Goal: Register for event/course

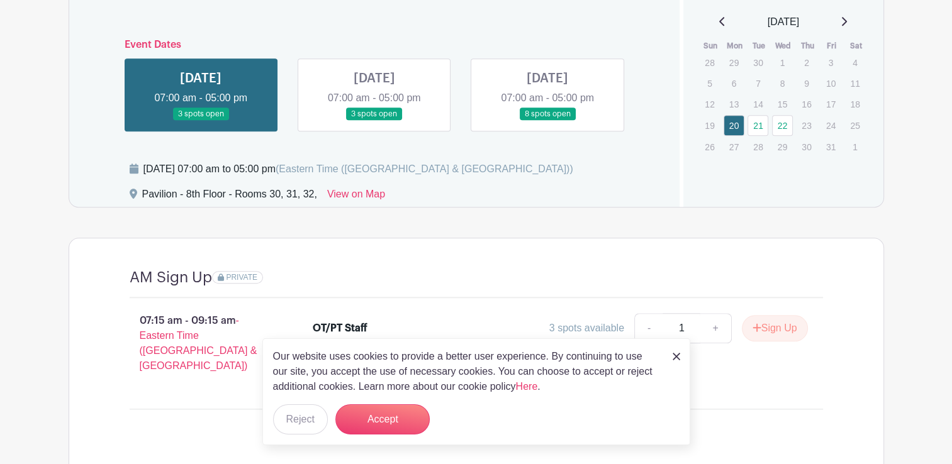
scroll to position [944, 0]
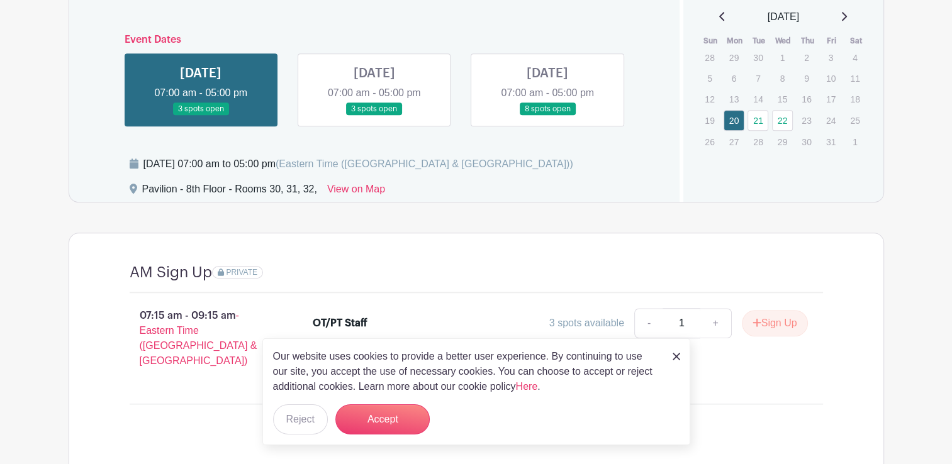
click at [680, 361] on div "Our website uses cookies to provide a better user experience. By continuing to …" at bounding box center [476, 391] width 428 height 107
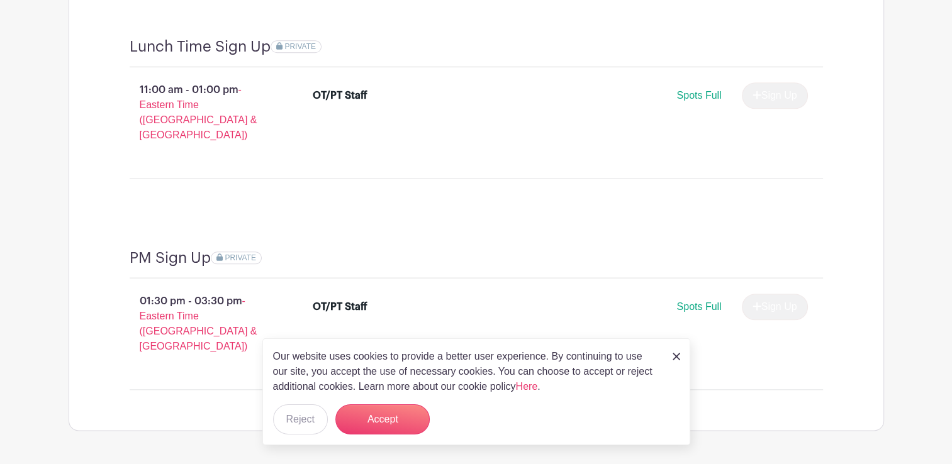
scroll to position [1382, 0]
click at [673, 362] on link at bounding box center [677, 356] width 8 height 15
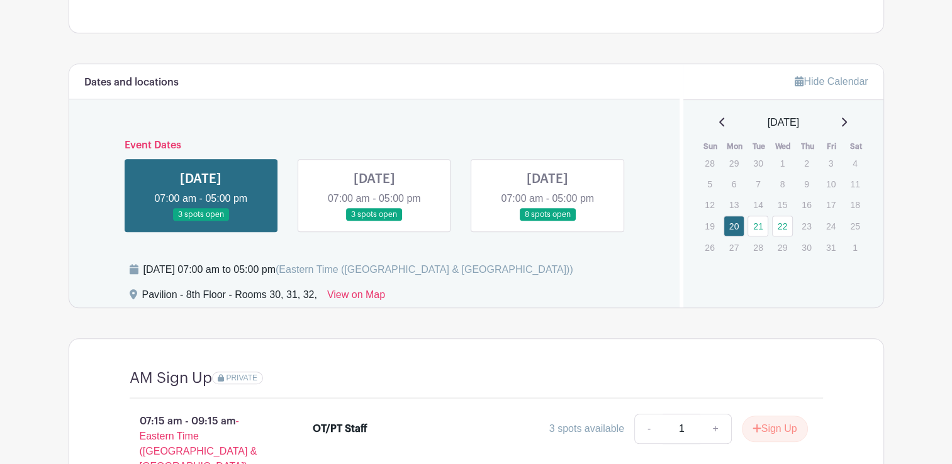
scroll to position [816, 0]
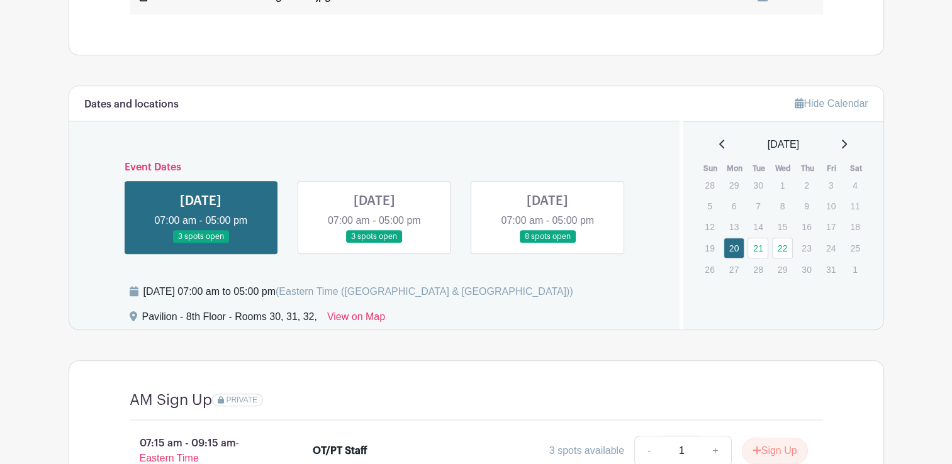
click at [374, 243] on link at bounding box center [374, 243] width 0 height 0
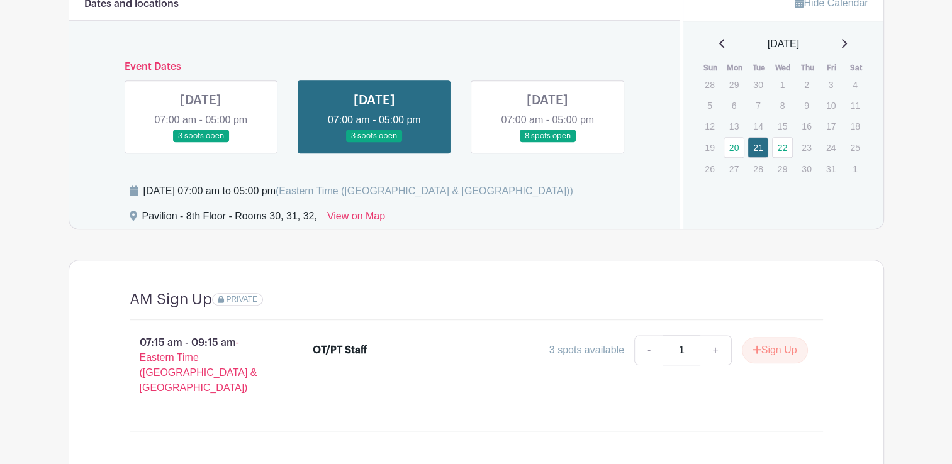
scroll to position [753, 0]
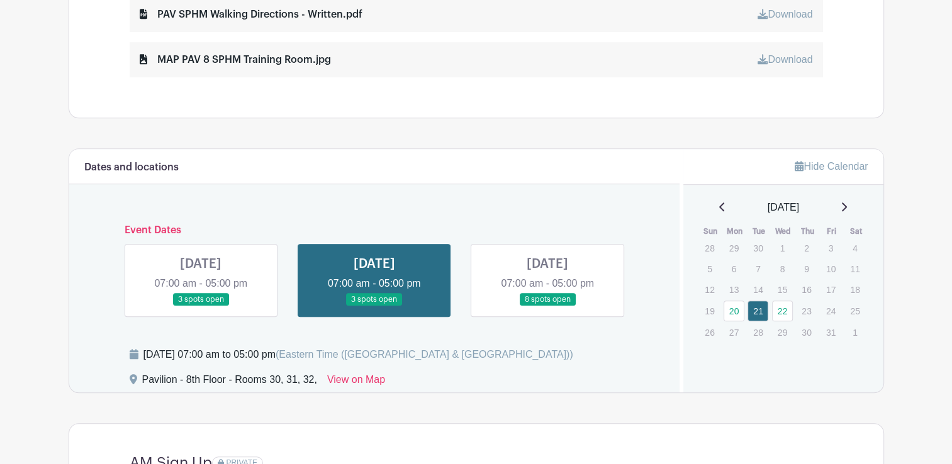
click at [547, 306] on link at bounding box center [547, 306] width 0 height 0
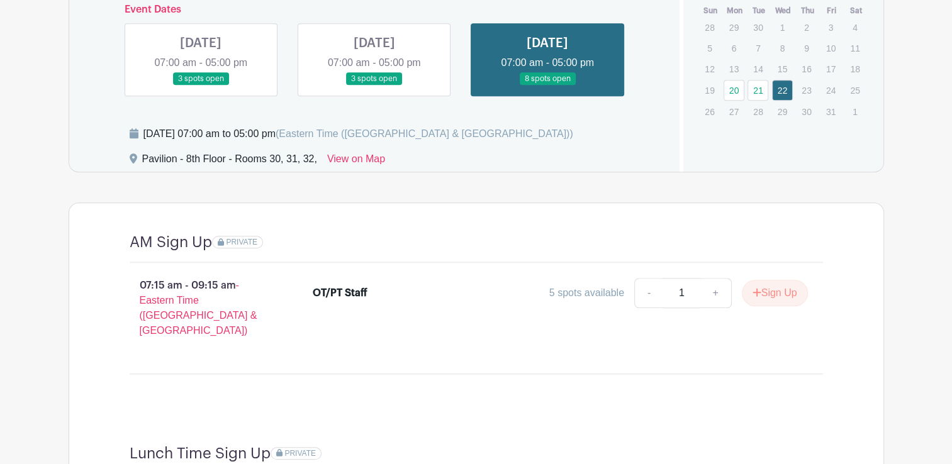
scroll to position [1005, 0]
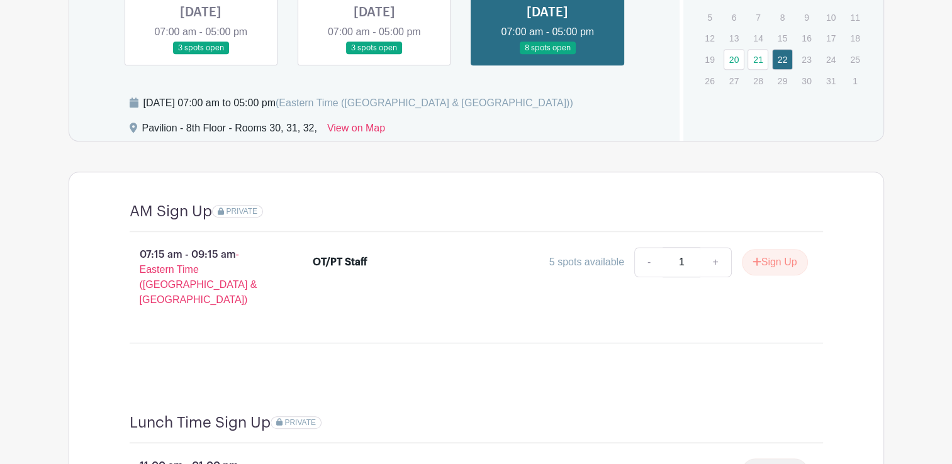
click at [201, 55] on link at bounding box center [201, 55] width 0 height 0
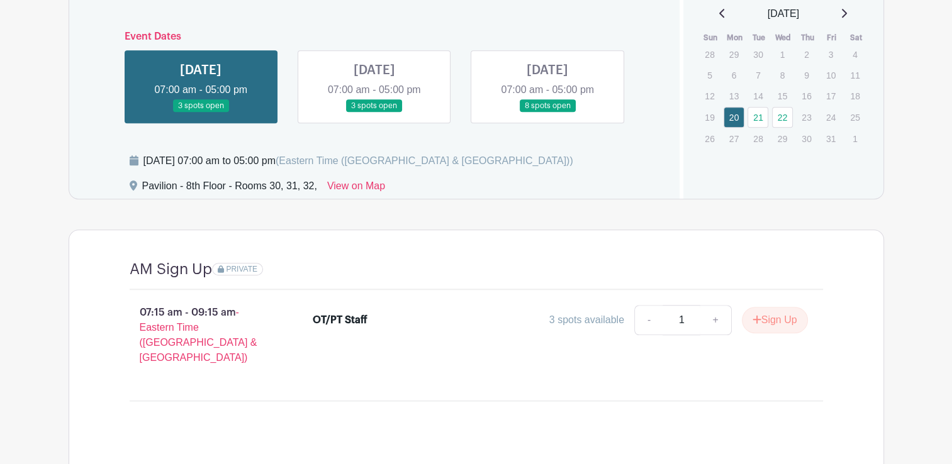
scroll to position [942, 0]
